Goal: Task Accomplishment & Management: Complete application form

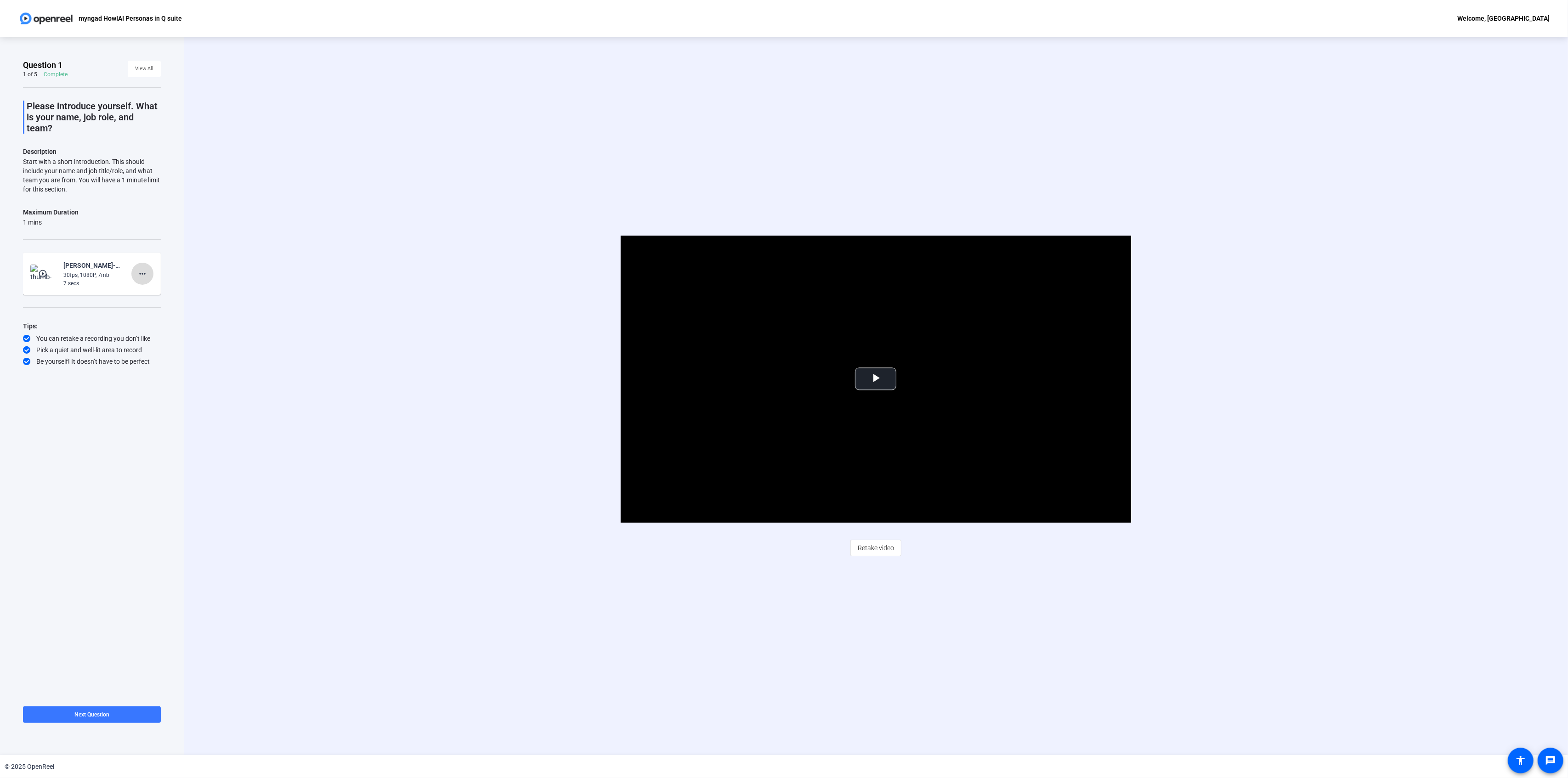
click at [145, 270] on mat-icon "more_horiz" at bounding box center [142, 274] width 11 height 11
click at [153, 295] on span "Delete clip" at bounding box center [157, 293] width 37 height 11
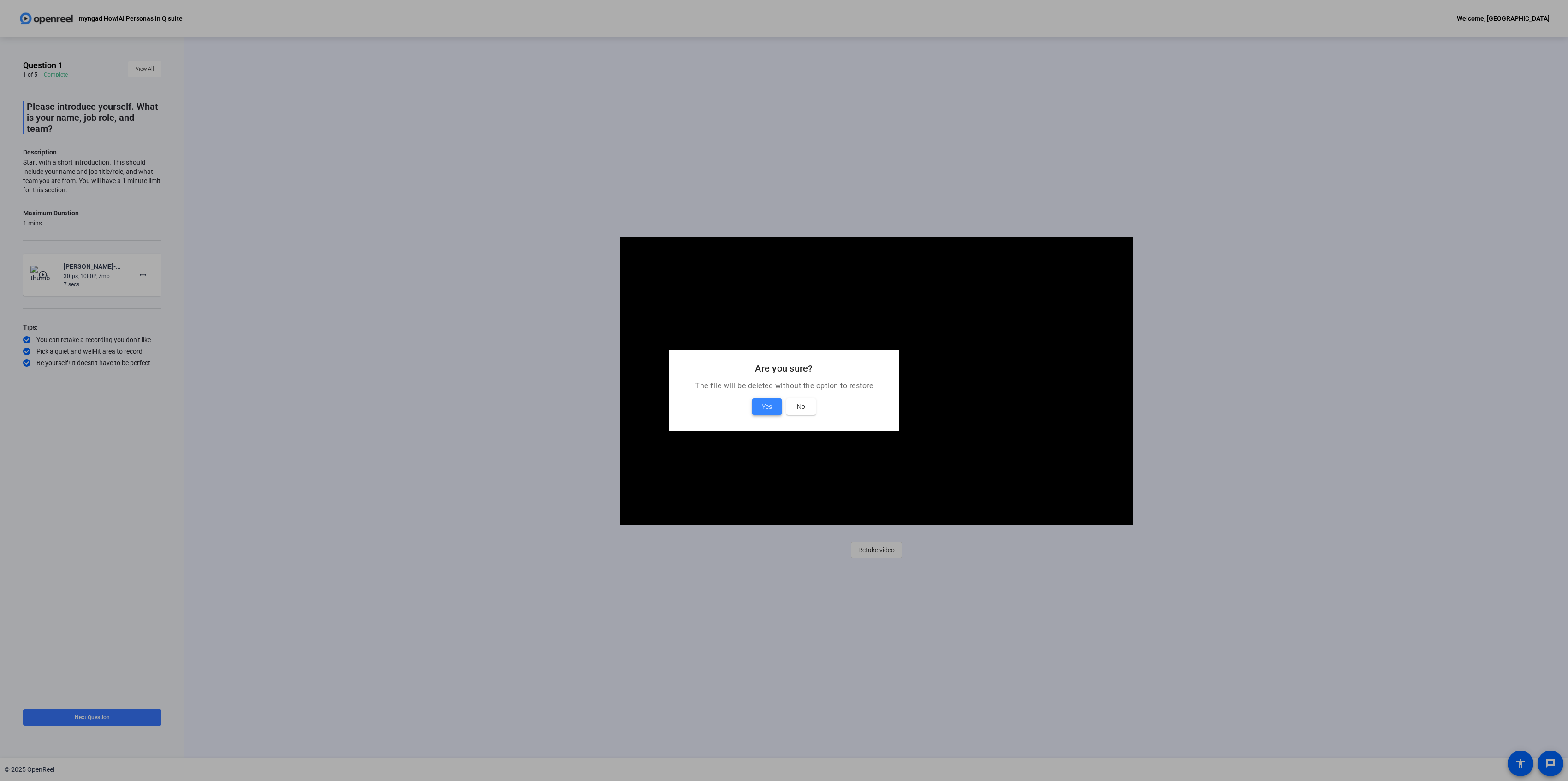
click at [760, 408] on span at bounding box center [767, 407] width 30 height 22
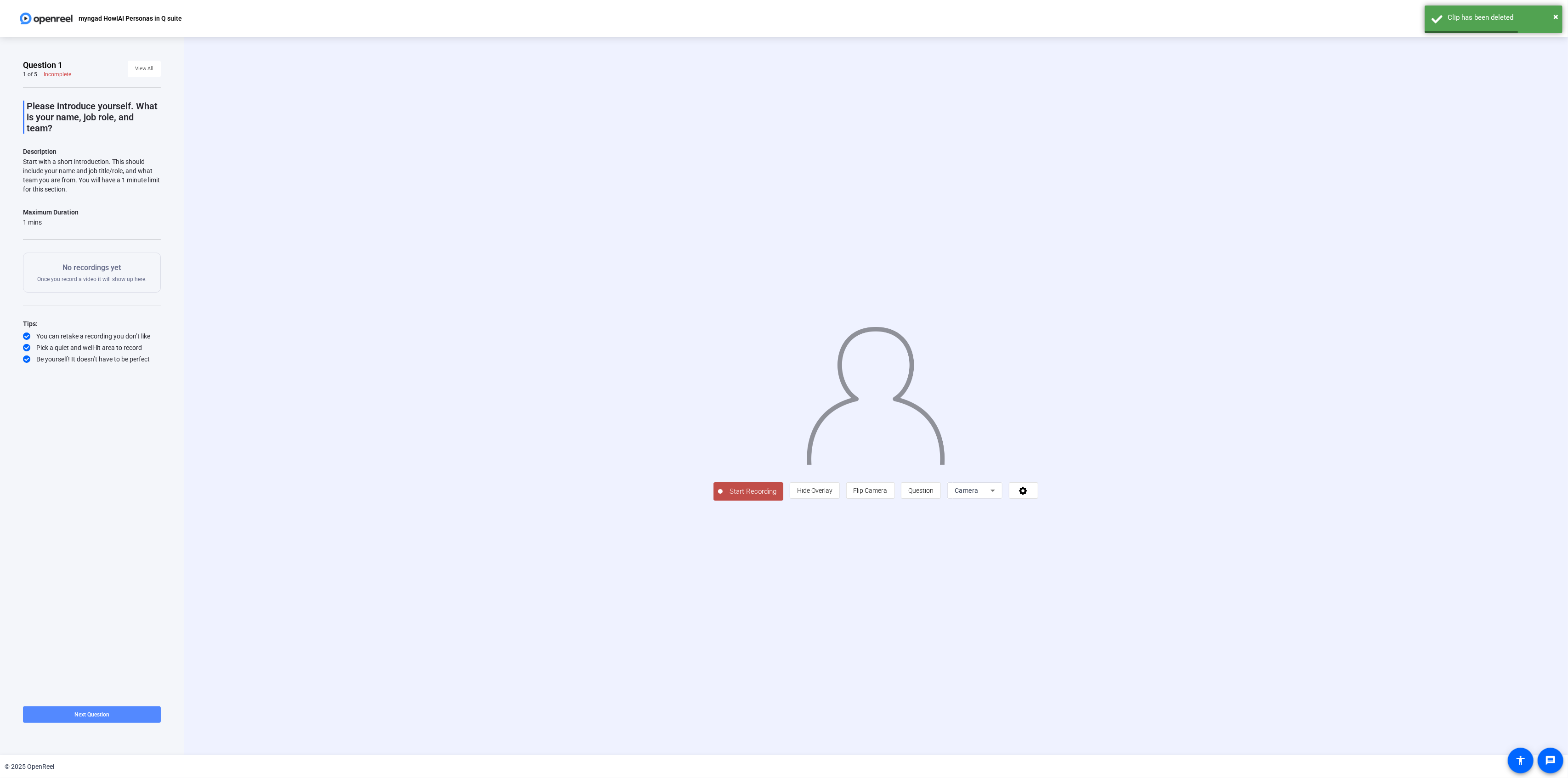
click at [105, 710] on span at bounding box center [91, 715] width 138 height 22
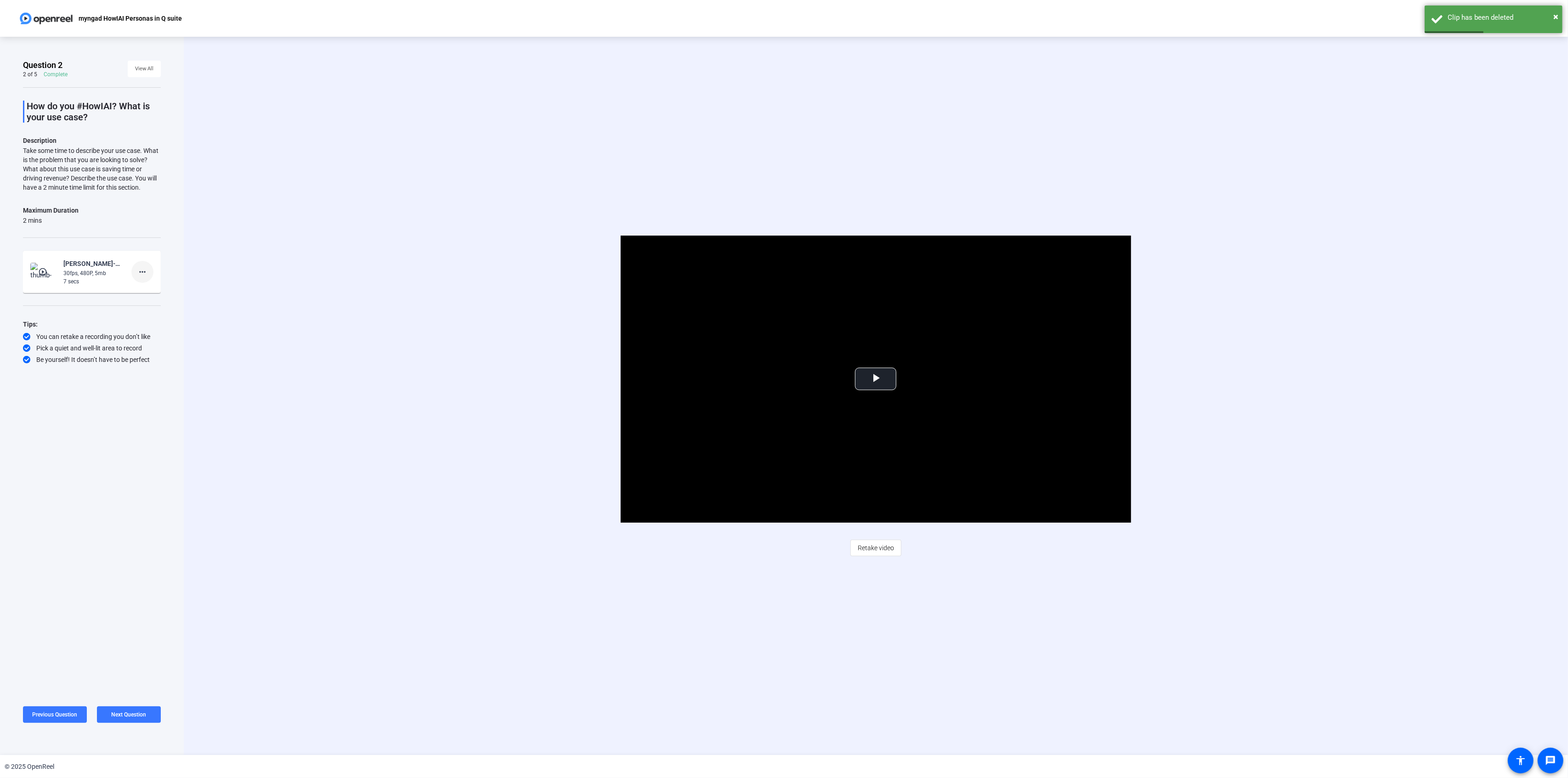
click at [150, 278] on span at bounding box center [142, 272] width 22 height 22
click at [156, 292] on span "Delete clip" at bounding box center [157, 291] width 37 height 11
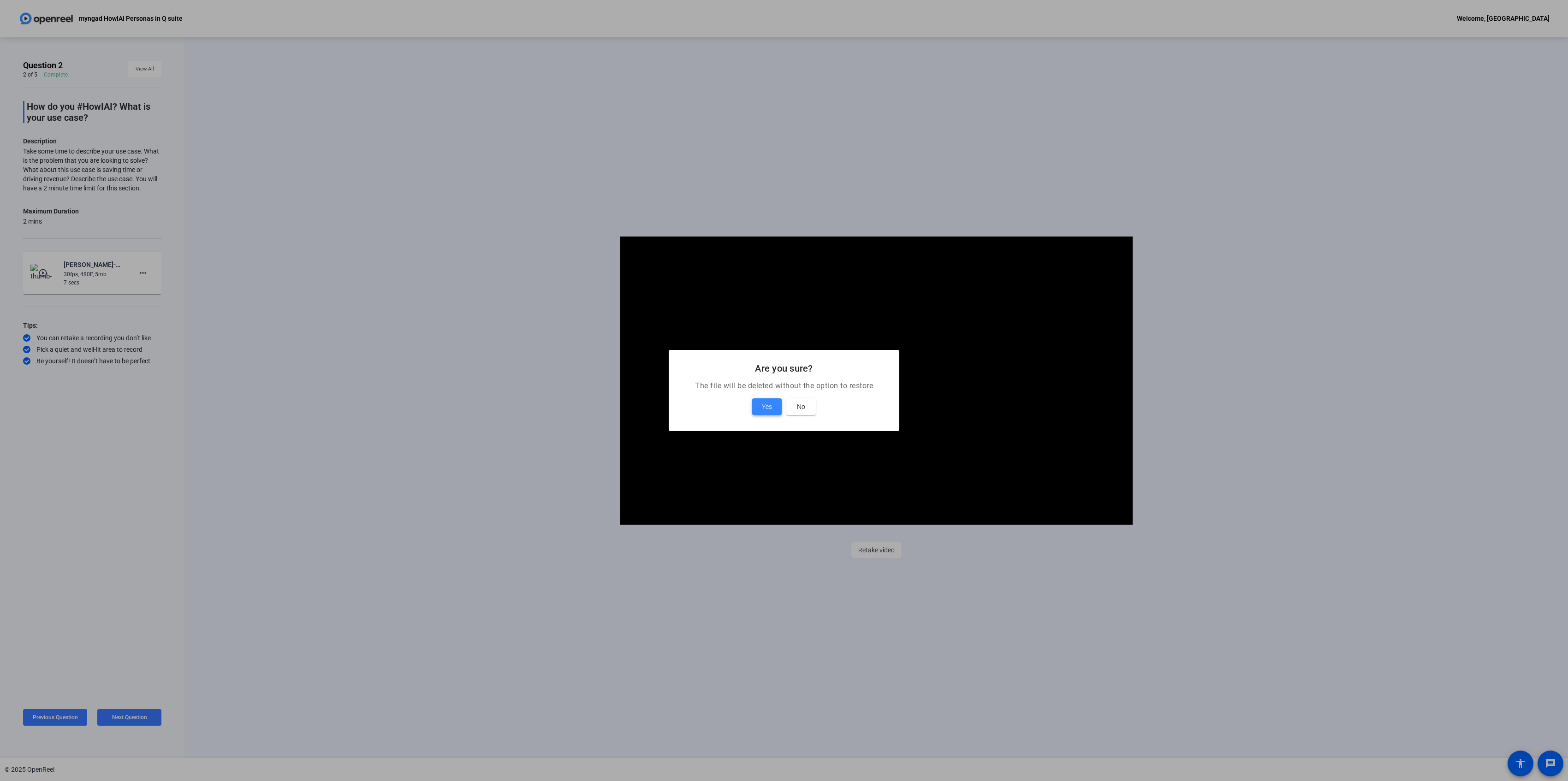
click at [766, 408] on span "Yes" at bounding box center [767, 407] width 10 height 11
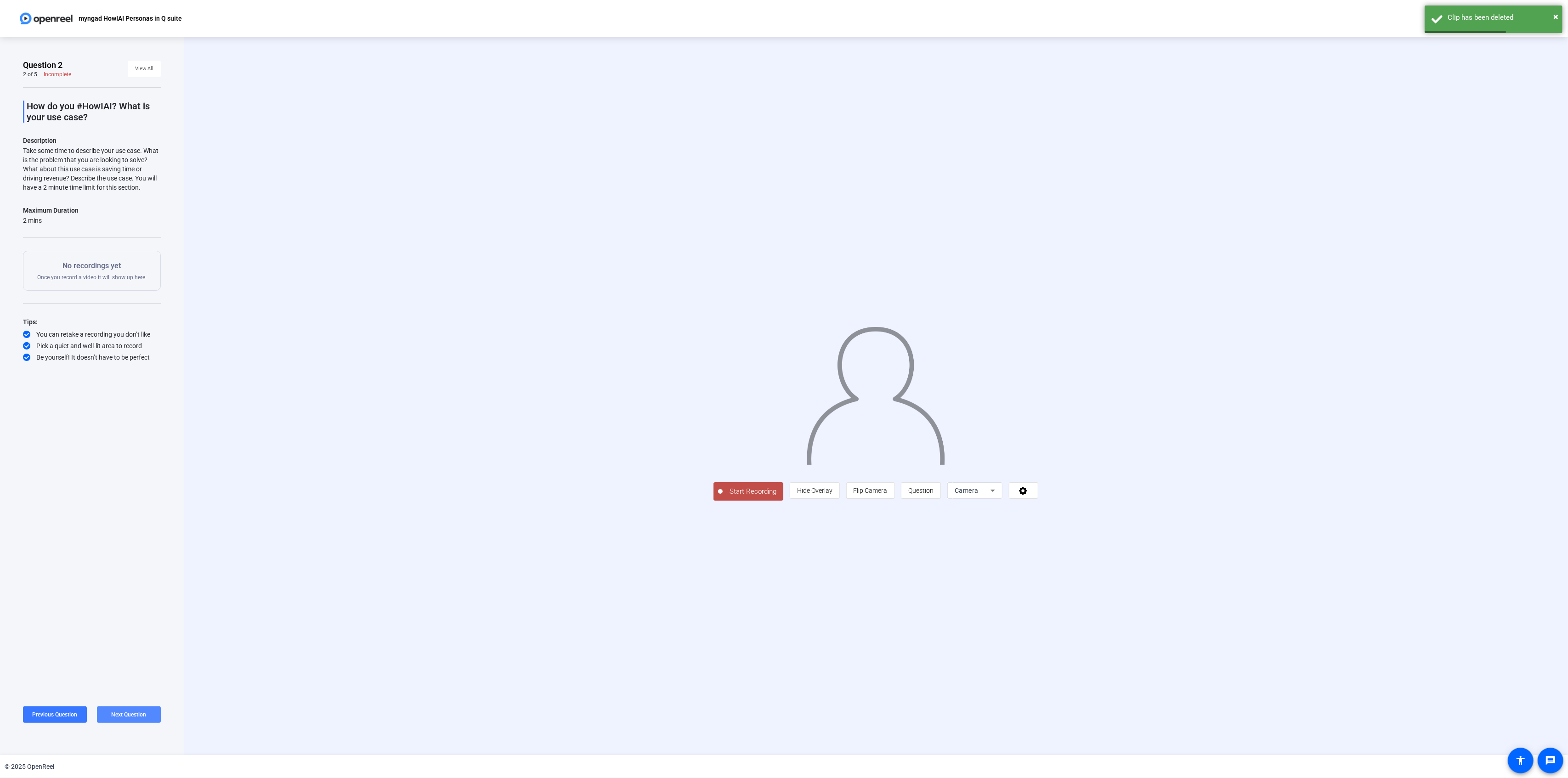
click at [135, 719] on span at bounding box center [129, 715] width 64 height 22
click at [150, 271] on span at bounding box center [142, 270] width 22 height 22
drag, startPoint x: 166, startPoint y: 302, endPoint x: 158, endPoint y: 288, distance: 16.1
click at [158, 288] on div "Delete clip Retake Add Notes" at bounding box center [157, 300] width 52 height 34
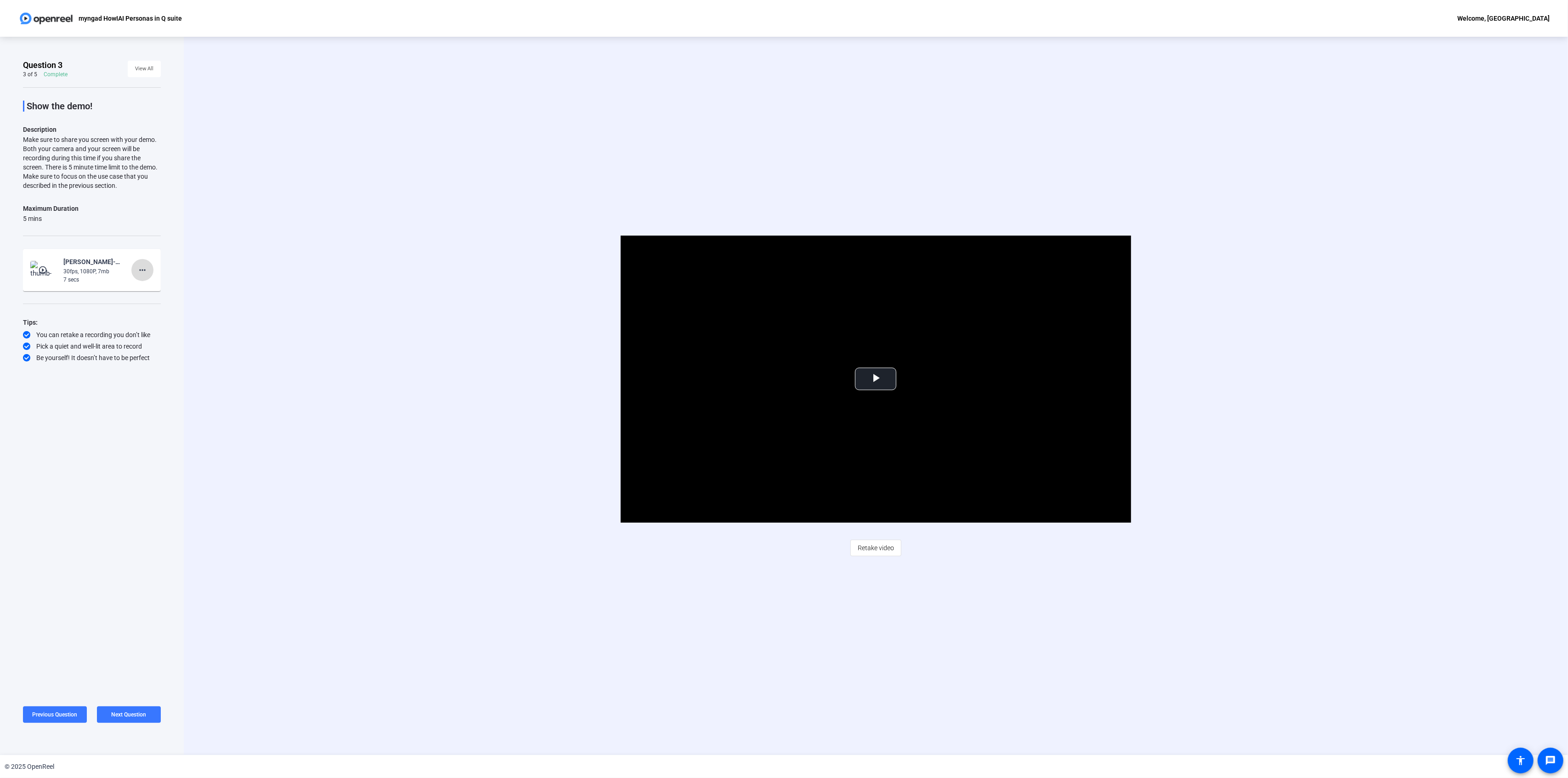
click at [151, 274] on span at bounding box center [142, 270] width 22 height 22
click at [155, 288] on span "Delete clip" at bounding box center [157, 289] width 37 height 11
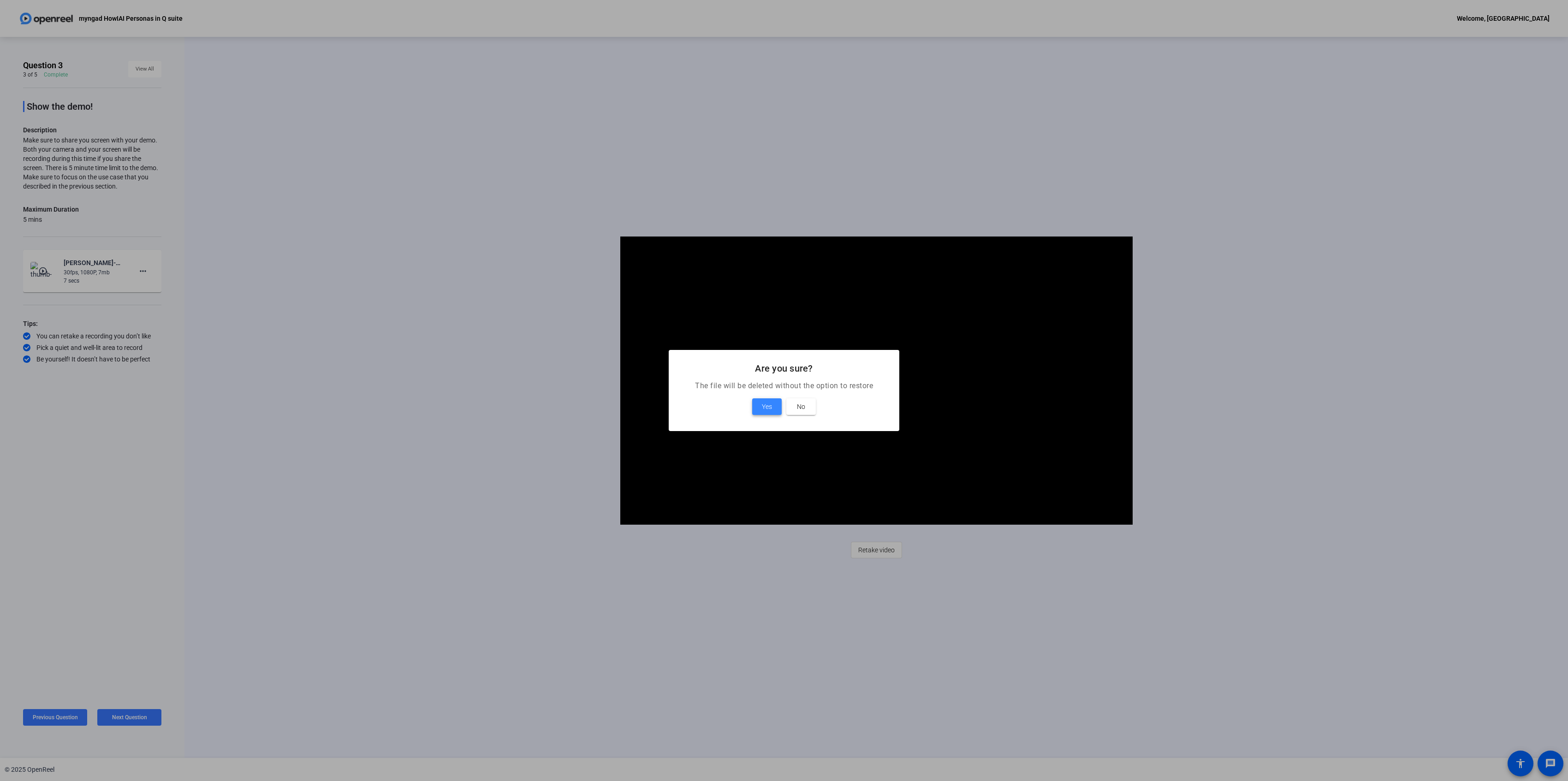
click at [764, 412] on span at bounding box center [767, 407] width 30 height 22
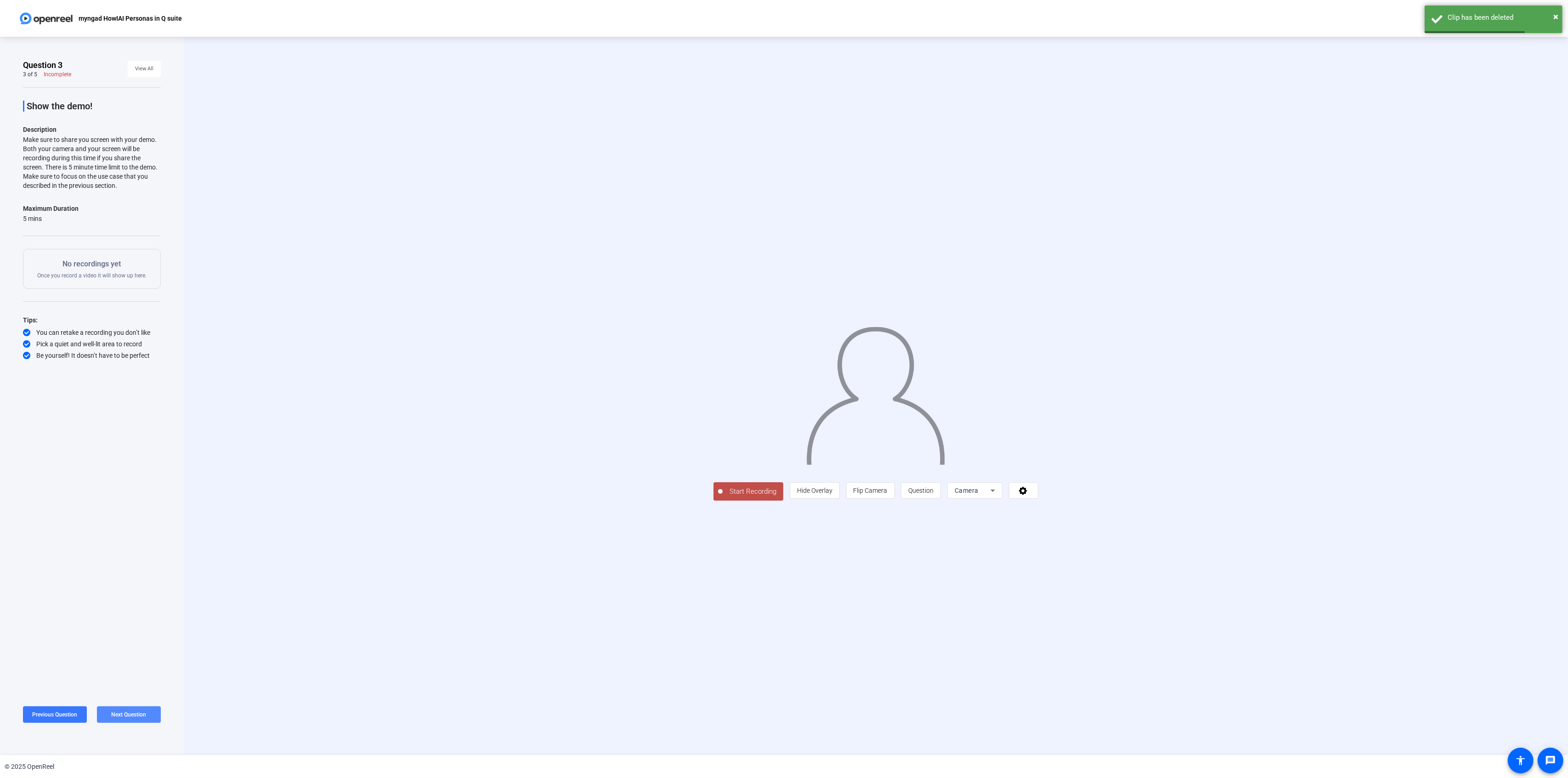
click at [128, 715] on span "Next Question" at bounding box center [129, 715] width 35 height 6
click at [150, 707] on span at bounding box center [129, 715] width 64 height 22
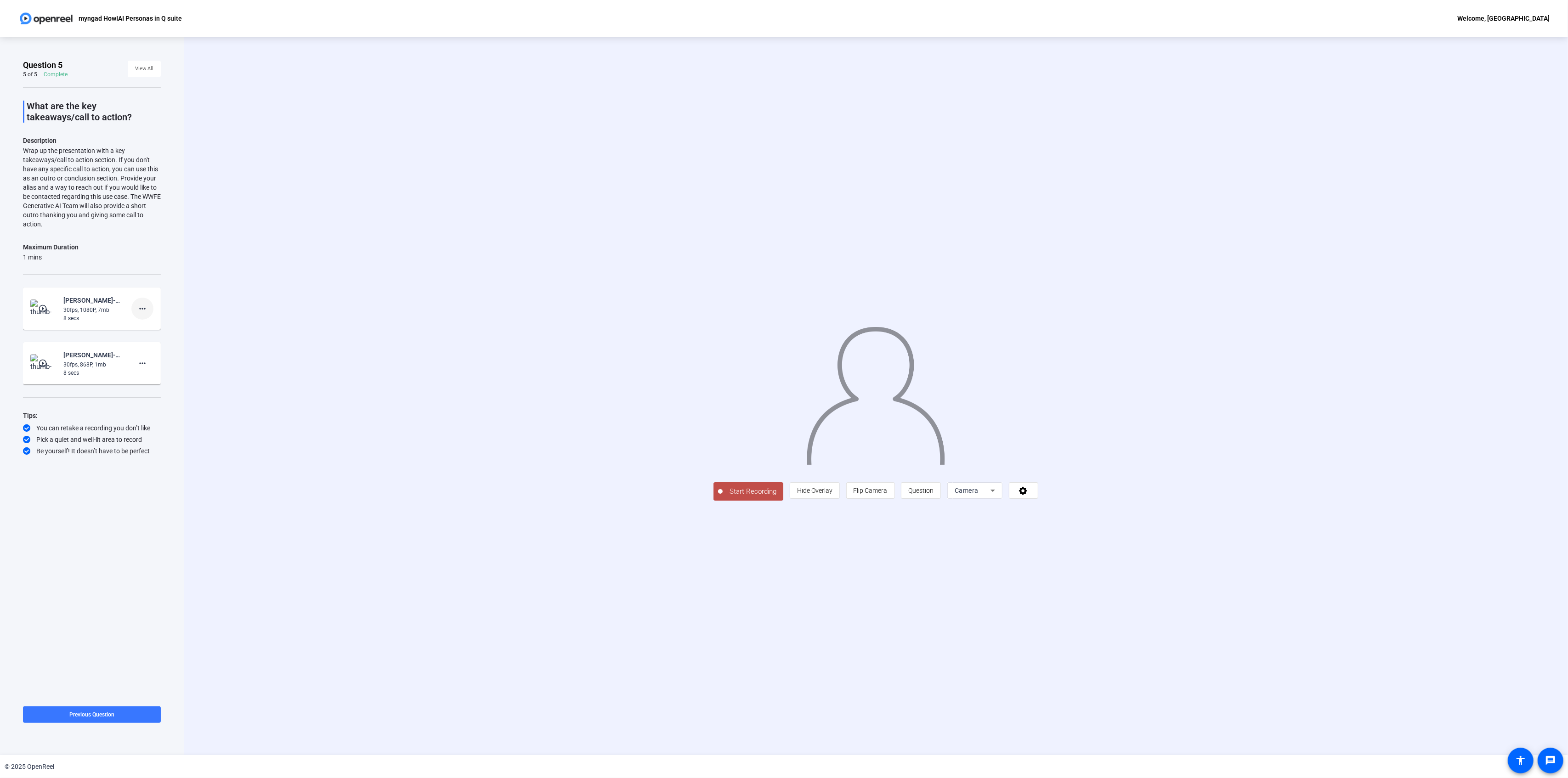
click at [142, 298] on span at bounding box center [142, 309] width 22 height 22
click at [159, 327] on span "Delete clip" at bounding box center [157, 328] width 37 height 11
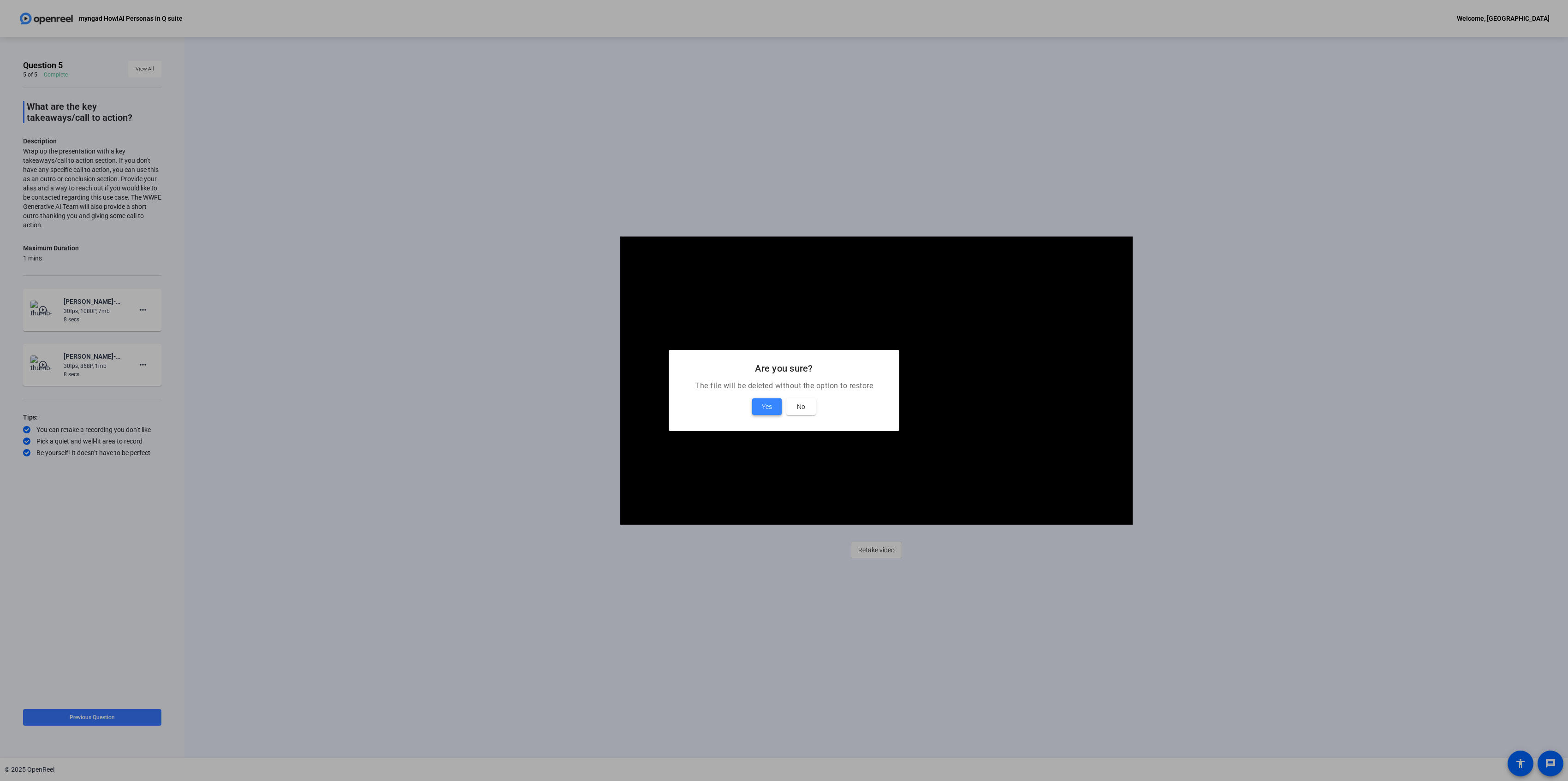
click at [762, 406] on span "Yes" at bounding box center [767, 407] width 10 height 11
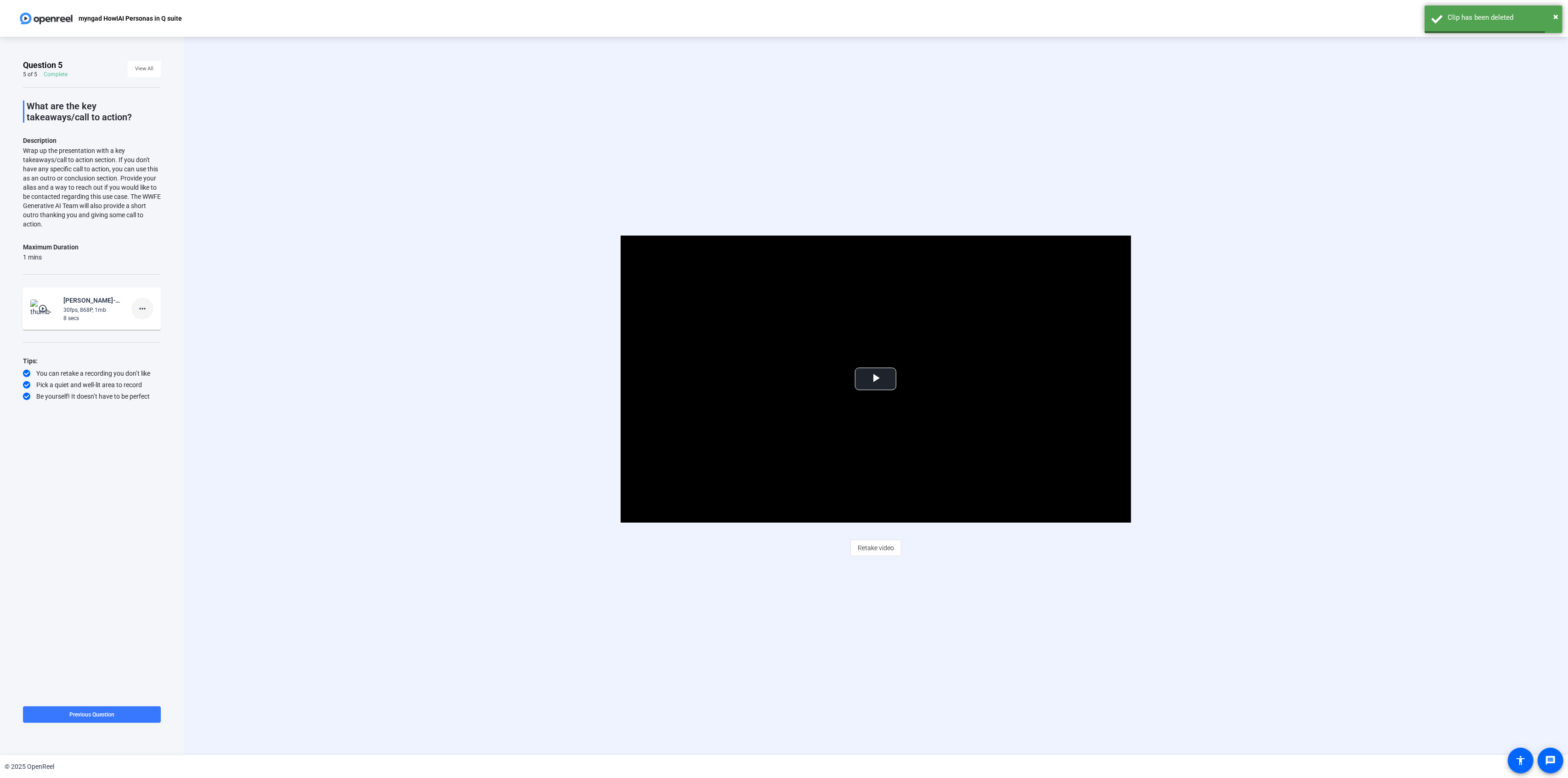
click at [146, 311] on mat-icon "more_horiz" at bounding box center [142, 308] width 11 height 11
drag, startPoint x: 158, startPoint y: 333, endPoint x: 153, endPoint y: 323, distance: 11.2
click at [153, 323] on div "Delete clip Retake Add Notes" at bounding box center [157, 339] width 52 height 34
click at [146, 308] on mat-icon "more_horiz" at bounding box center [142, 308] width 11 height 11
click at [150, 324] on span "Delete clip" at bounding box center [157, 328] width 37 height 11
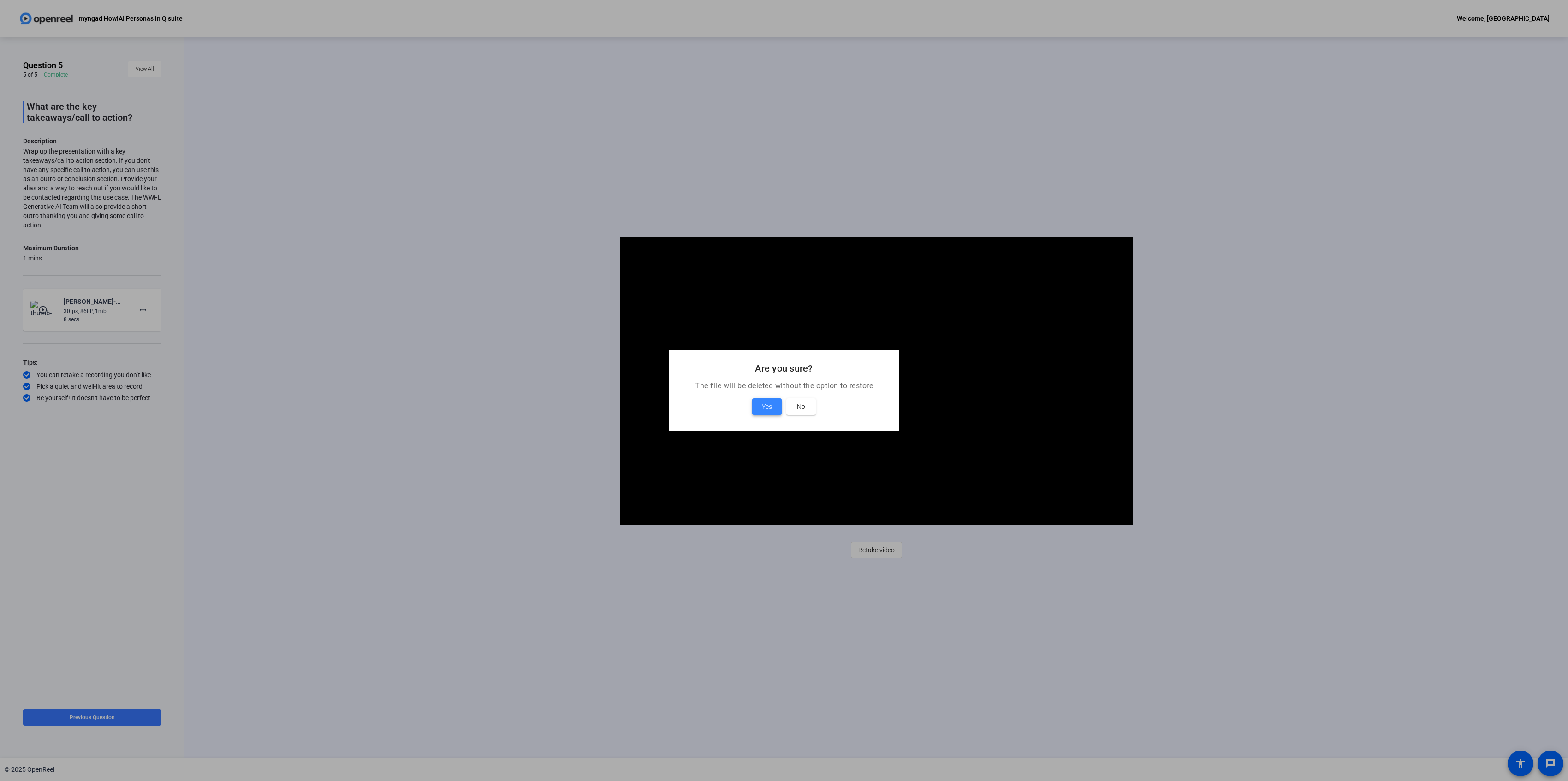
click at [768, 406] on span "Yes" at bounding box center [767, 407] width 10 height 11
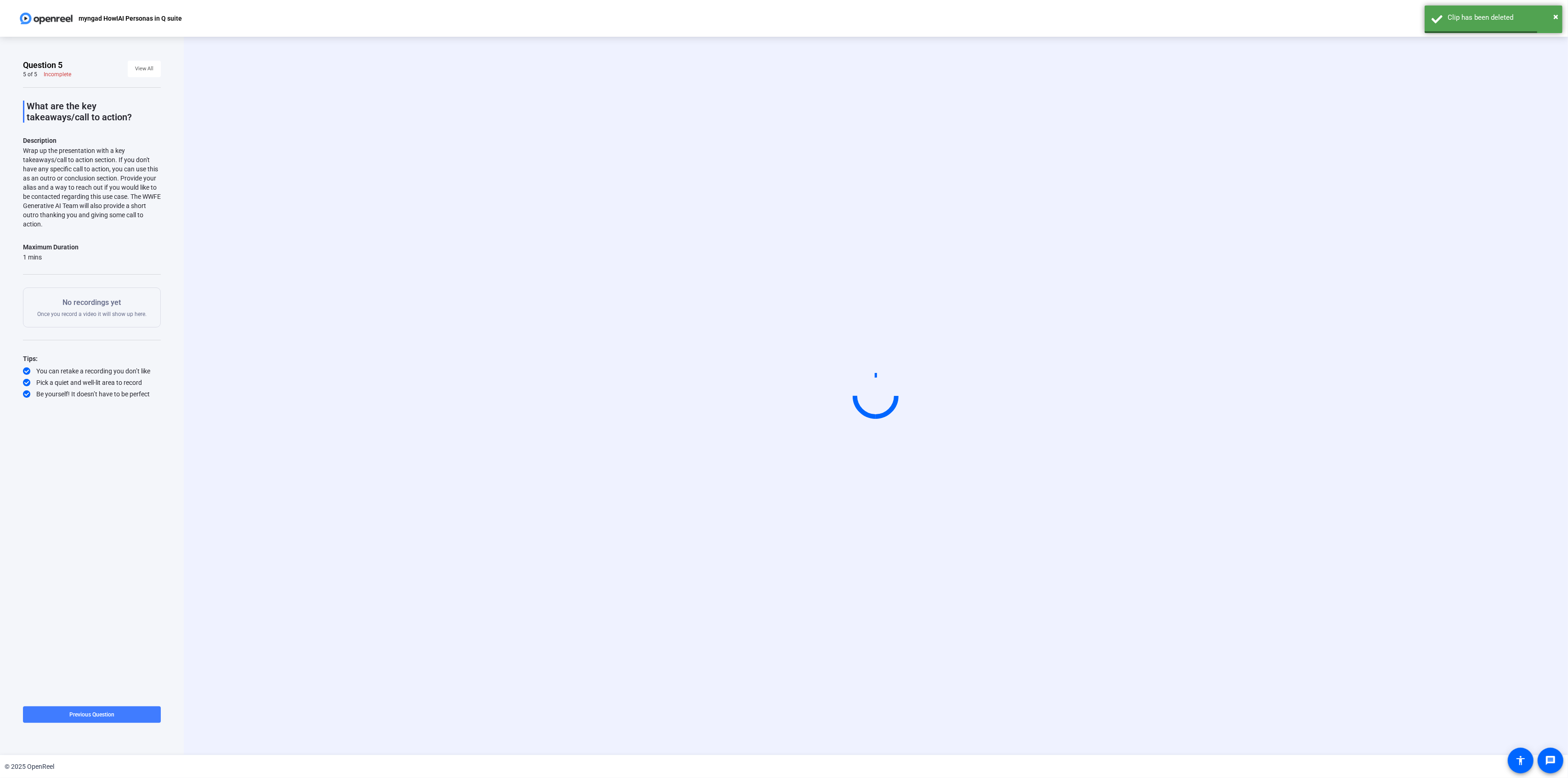
click at [100, 720] on span at bounding box center [91, 715] width 138 height 22
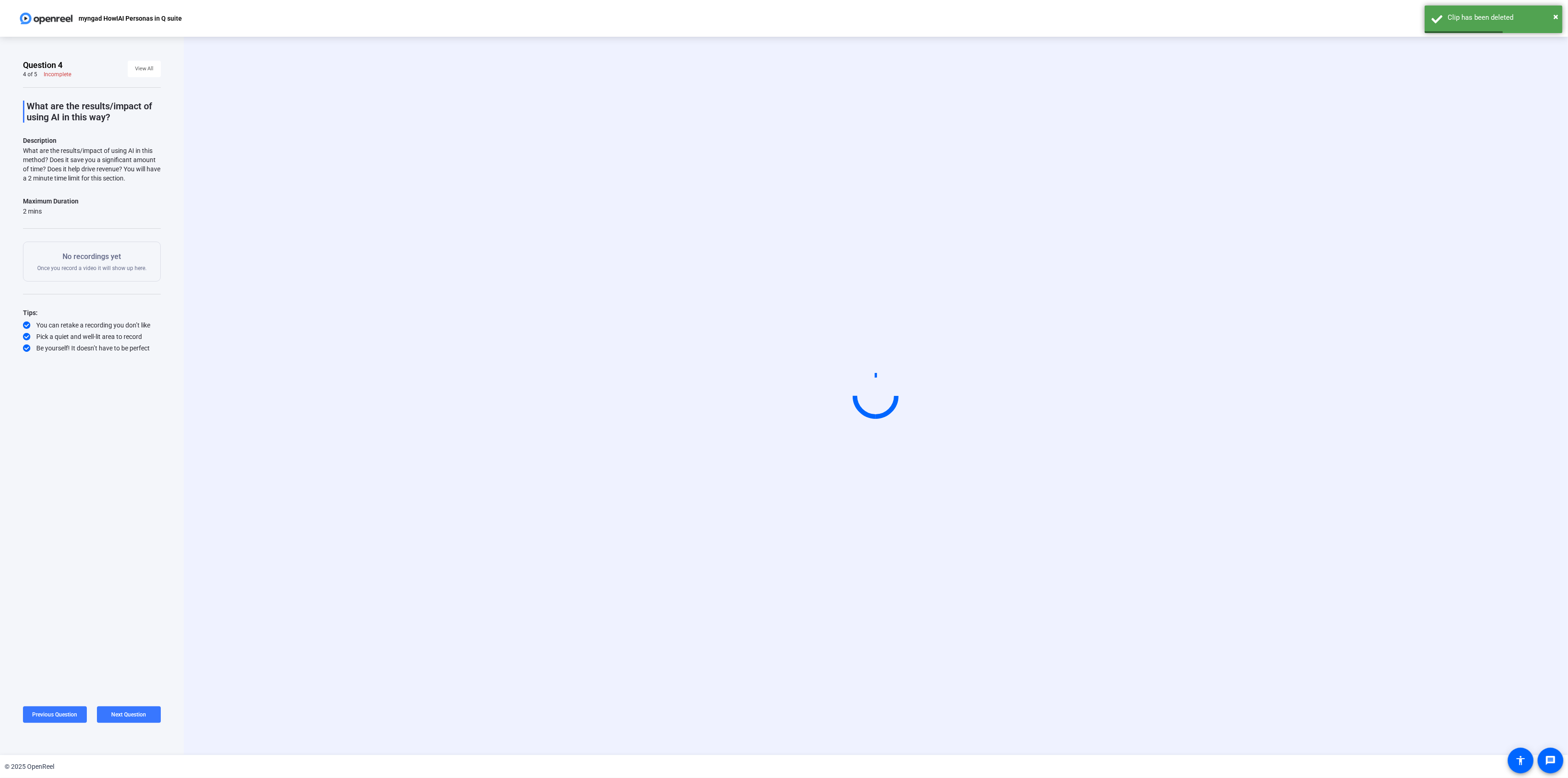
click at [93, 717] on div "Previous Question Next Question" at bounding box center [91, 714] width 138 height 17
click at [52, 708] on span at bounding box center [55, 715] width 64 height 22
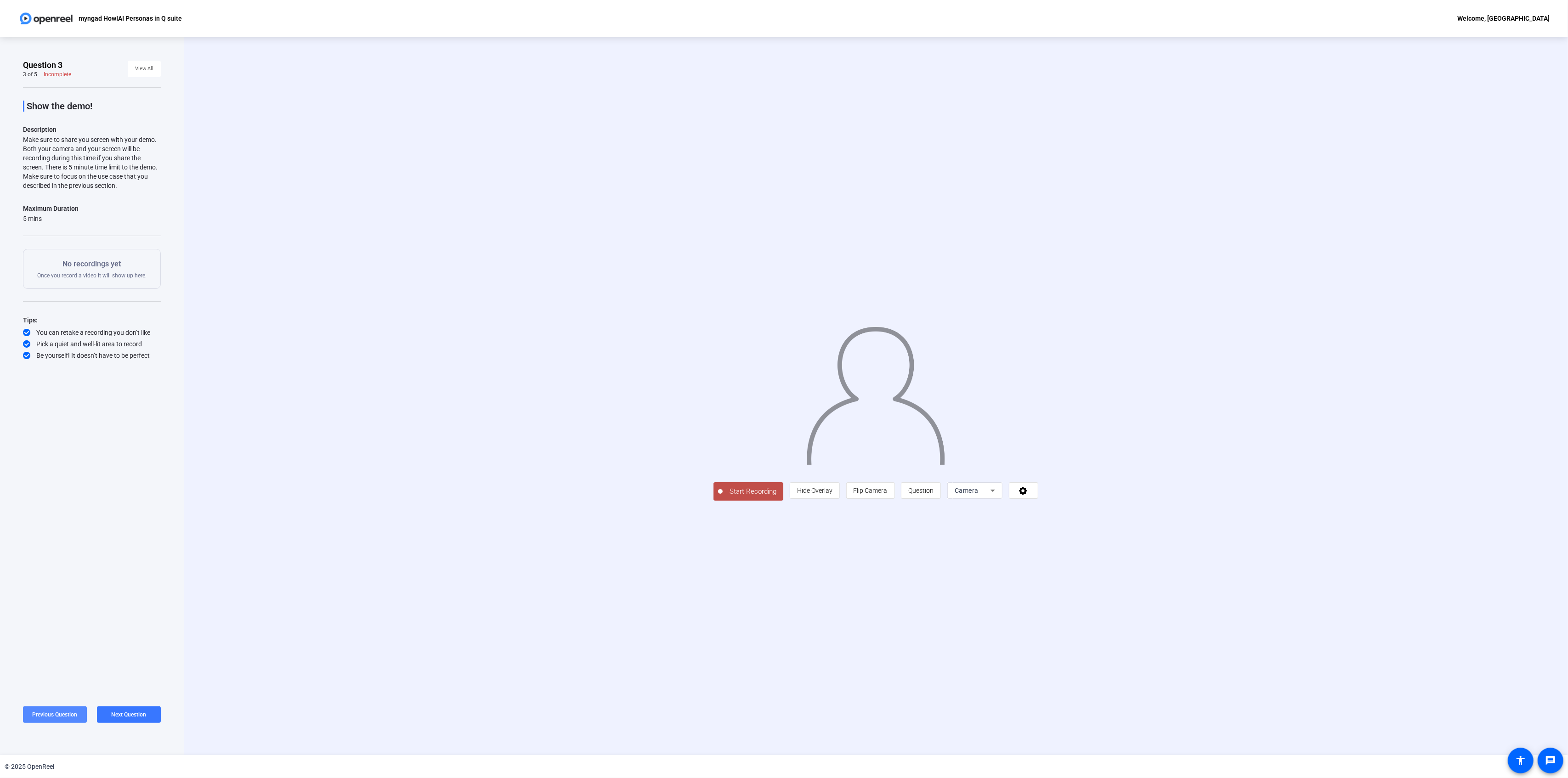
click at [44, 715] on span "Previous Question" at bounding box center [55, 715] width 45 height 6
click at [113, 715] on span at bounding box center [91, 715] width 138 height 22
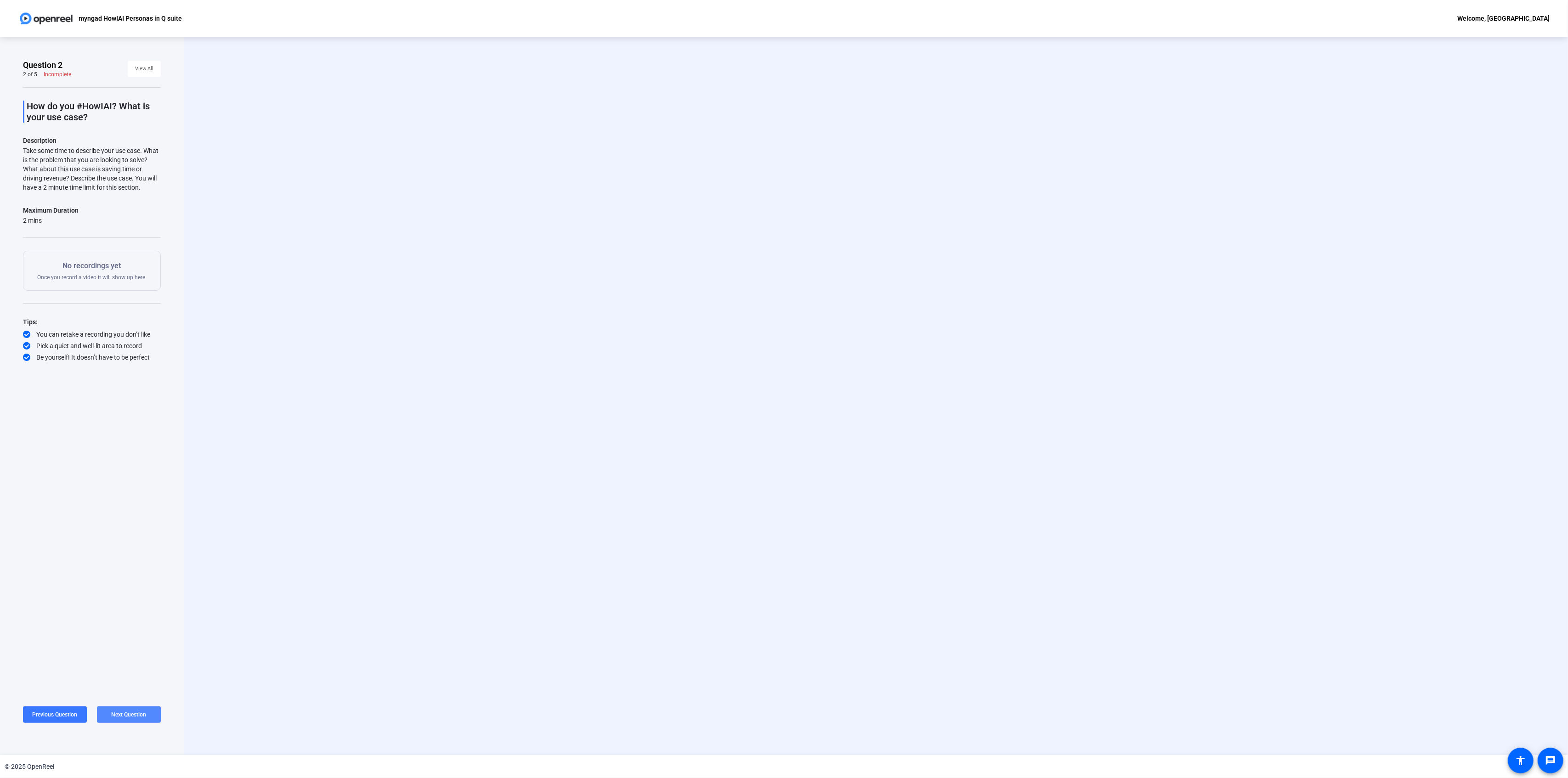
click at [113, 715] on span "Next Question" at bounding box center [129, 715] width 35 height 6
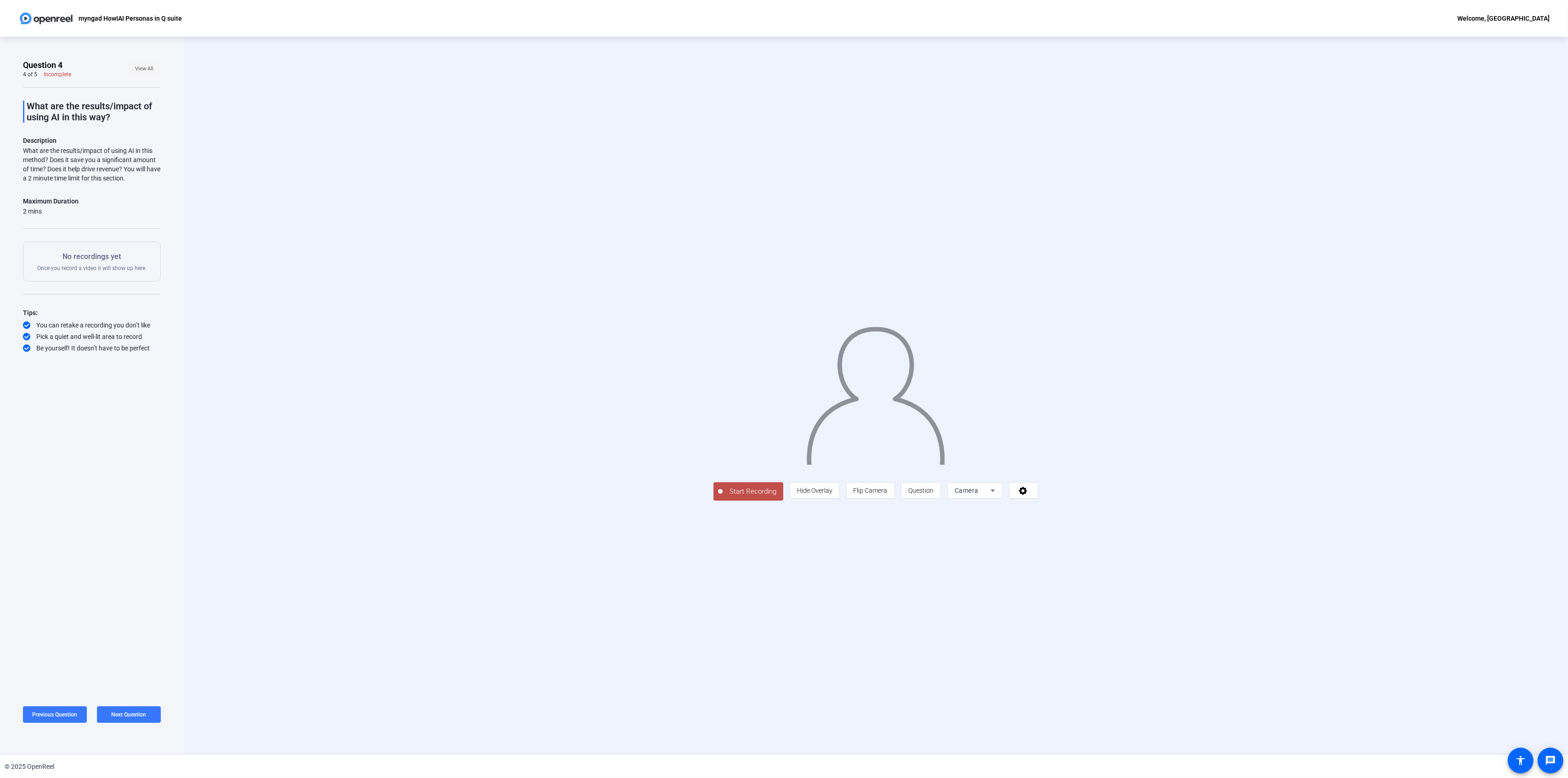
click at [148, 59] on span at bounding box center [144, 69] width 33 height 22
